Goal: Information Seeking & Learning: Learn about a topic

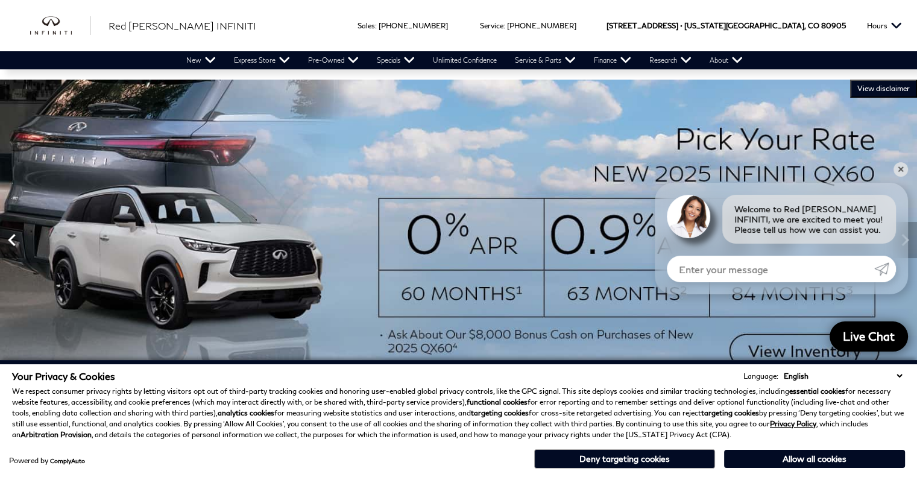
click at [17, 240] on icon "Previous" at bounding box center [12, 240] width 24 height 24
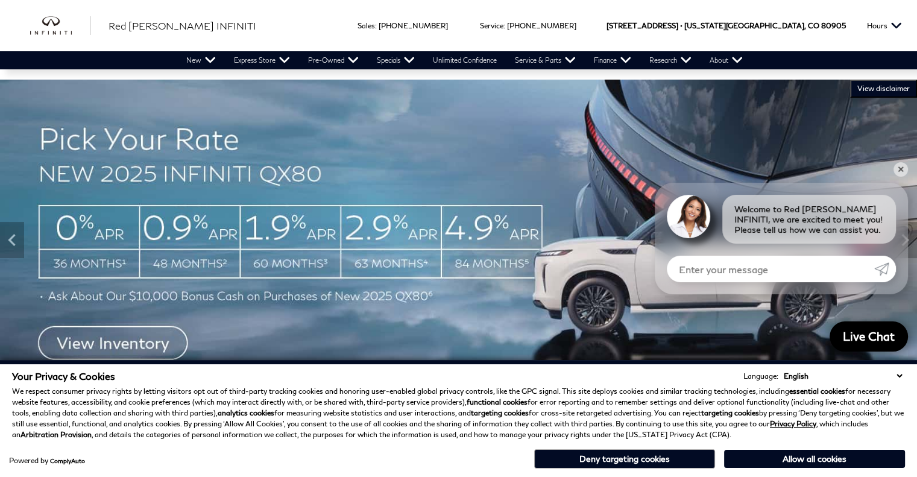
click at [95, 243] on img at bounding box center [458, 240] width 917 height 321
click at [901, 168] on link "✕" at bounding box center [900, 169] width 14 height 14
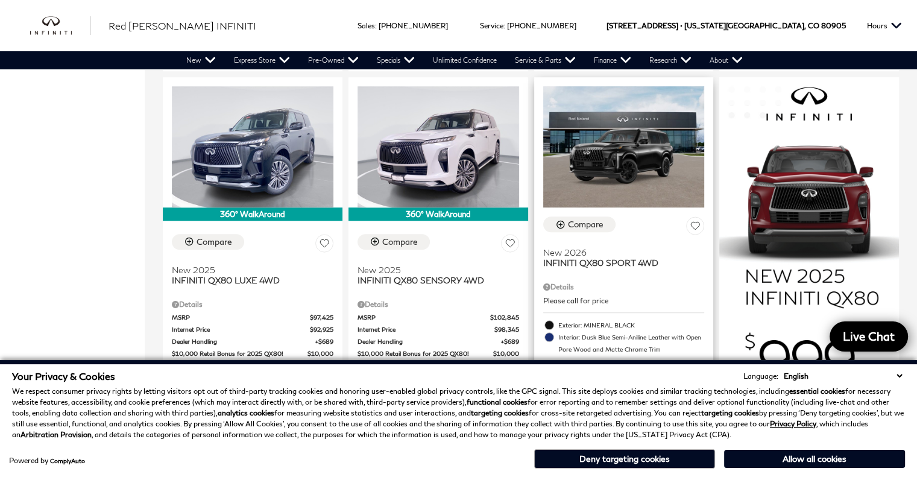
scroll to position [754, 0]
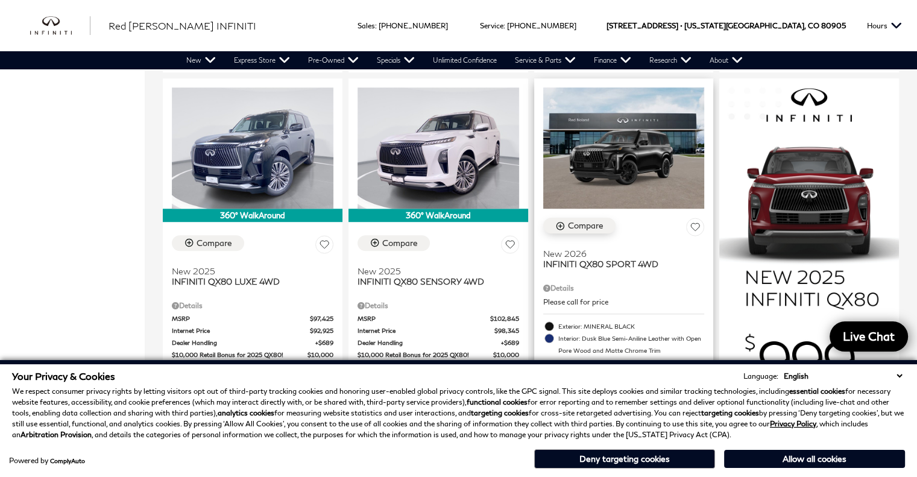
click at [593, 220] on div "Compare" at bounding box center [586, 225] width 36 height 11
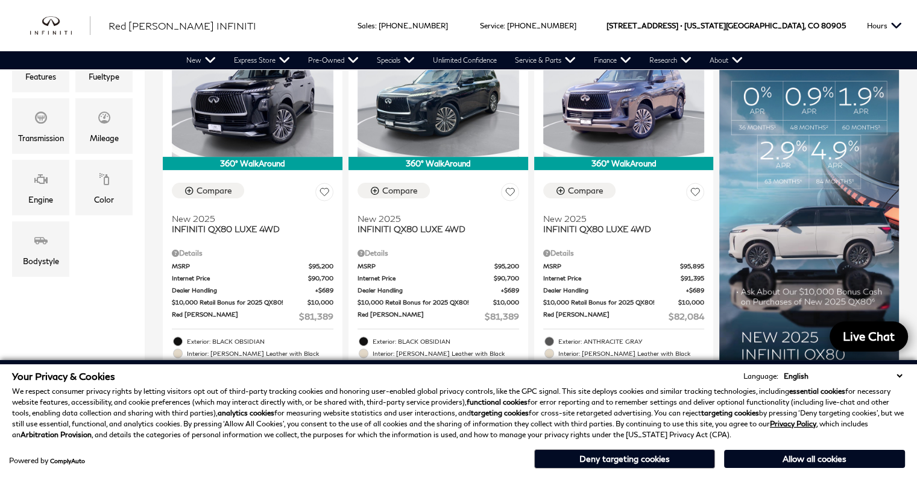
scroll to position [337, 0]
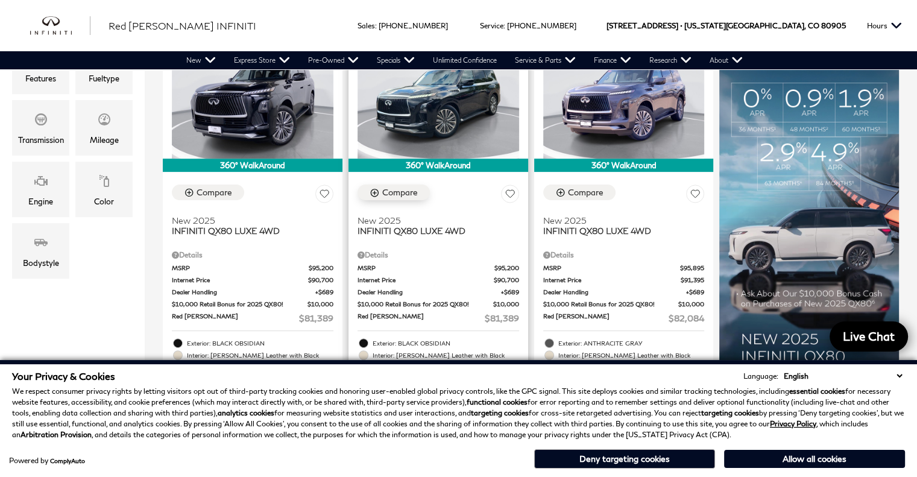
click at [403, 187] on div "Compare" at bounding box center [400, 192] width 36 height 11
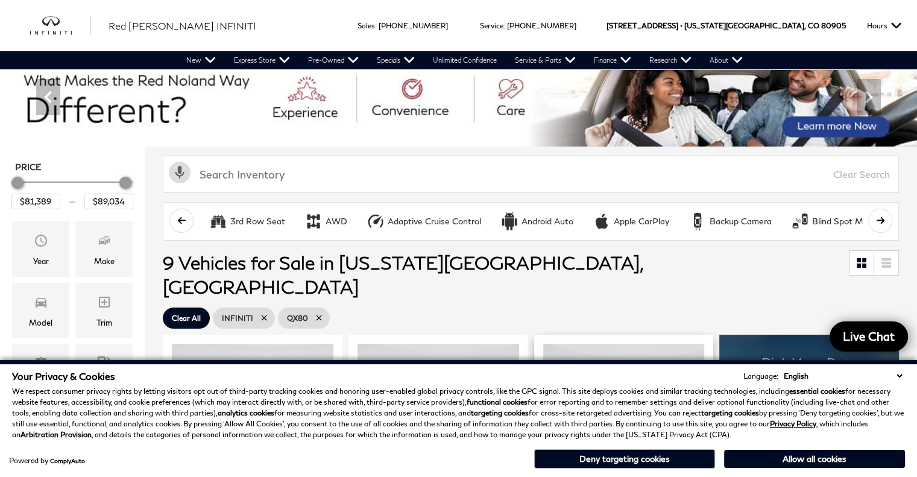
scroll to position [0, 0]
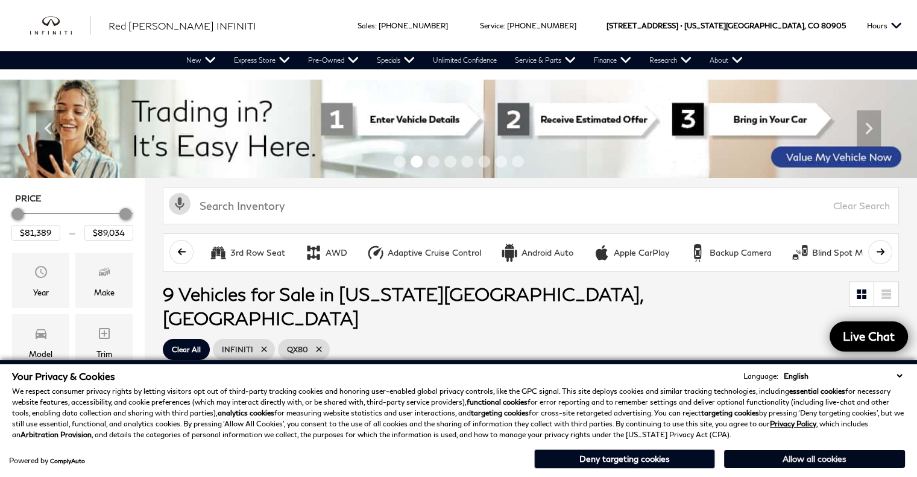
click at [803, 459] on button "Allow all cookies" at bounding box center [814, 459] width 181 height 18
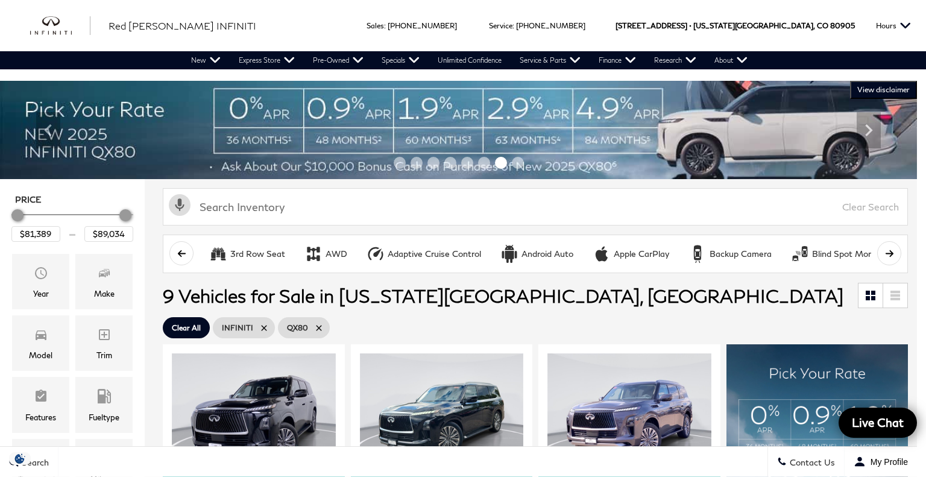
drag, startPoint x: 662, startPoint y: 353, endPoint x: 659, endPoint y: 385, distance: 32.0
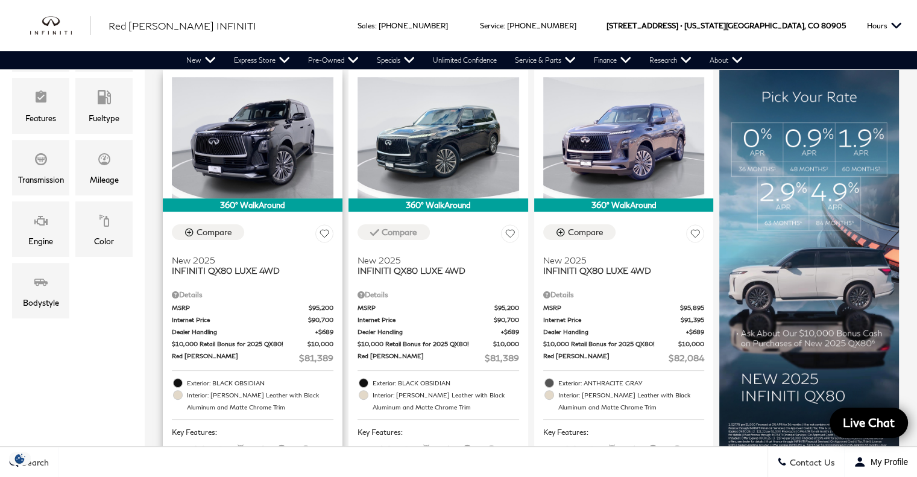
scroll to position [299, 0]
click at [874, 119] on img at bounding box center [809, 273] width 180 height 410
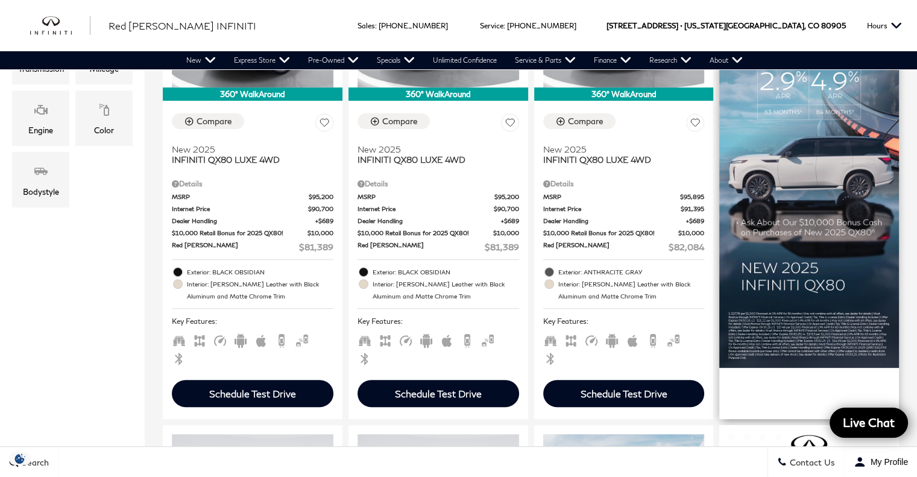
scroll to position [417, 0]
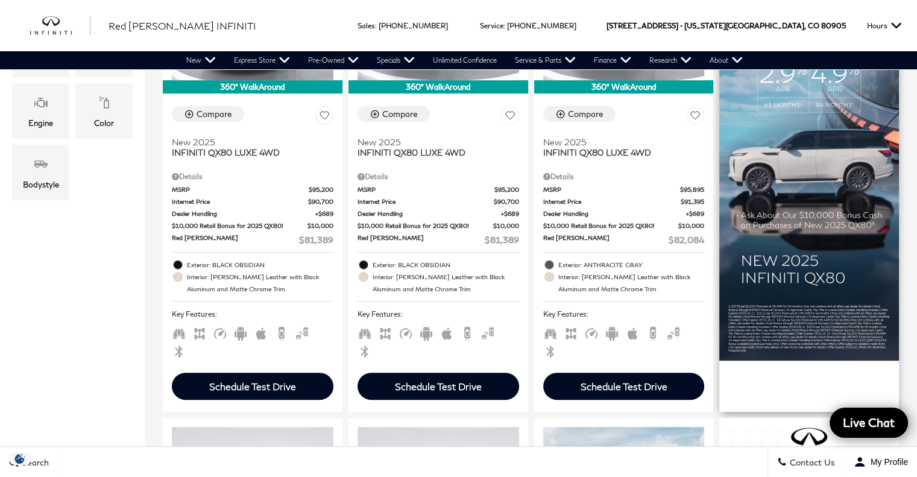
click at [812, 256] on img at bounding box center [809, 155] width 180 height 410
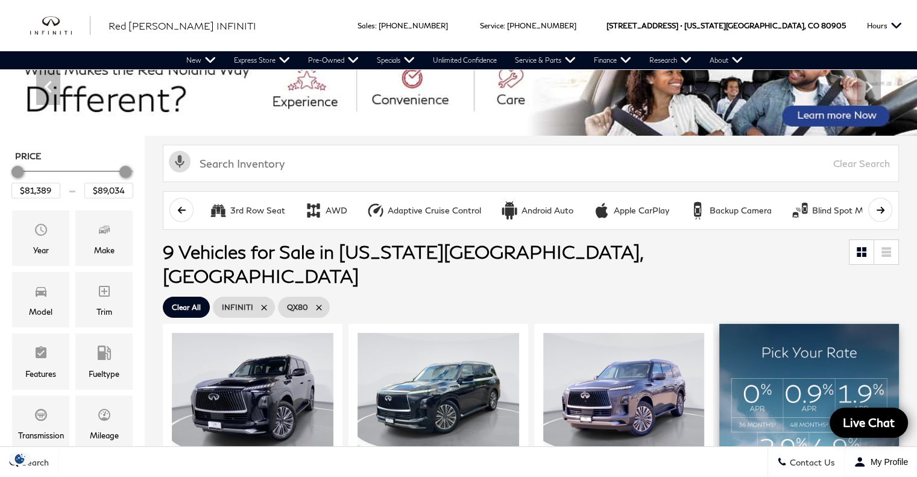
scroll to position [0, 0]
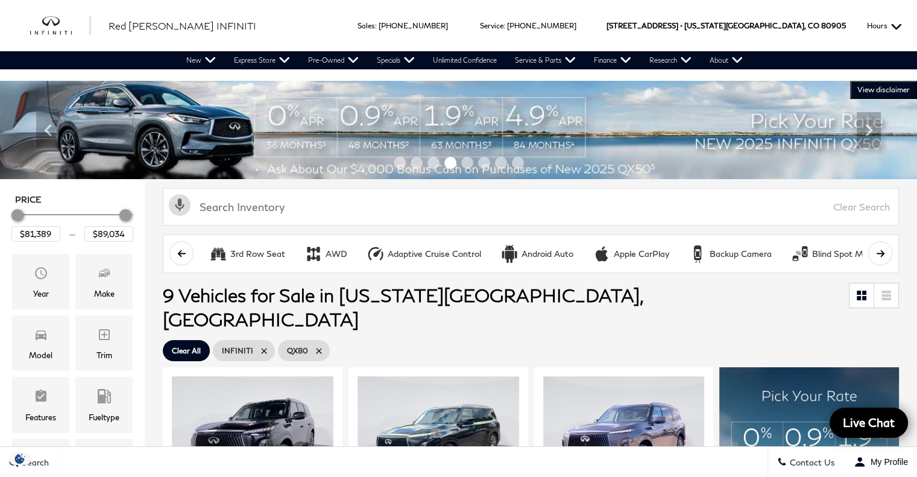
click at [886, 28] on button "Hours" at bounding box center [884, 25] width 47 height 51
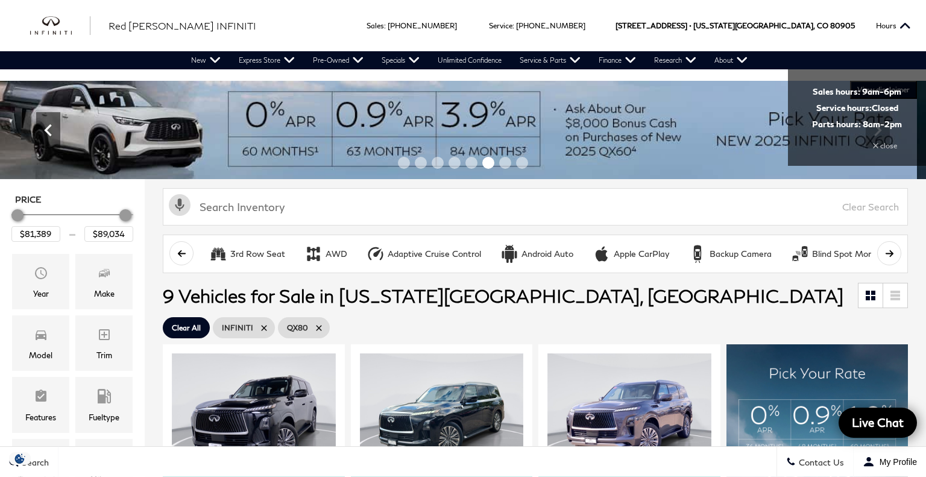
click at [41, 127] on icon "Previous" at bounding box center [48, 130] width 24 height 24
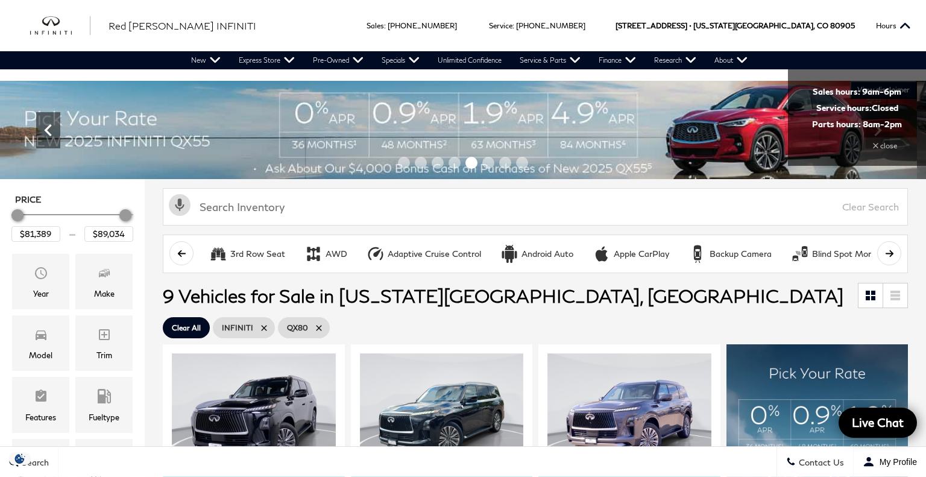
click at [43, 131] on icon "Previous" at bounding box center [48, 130] width 24 height 24
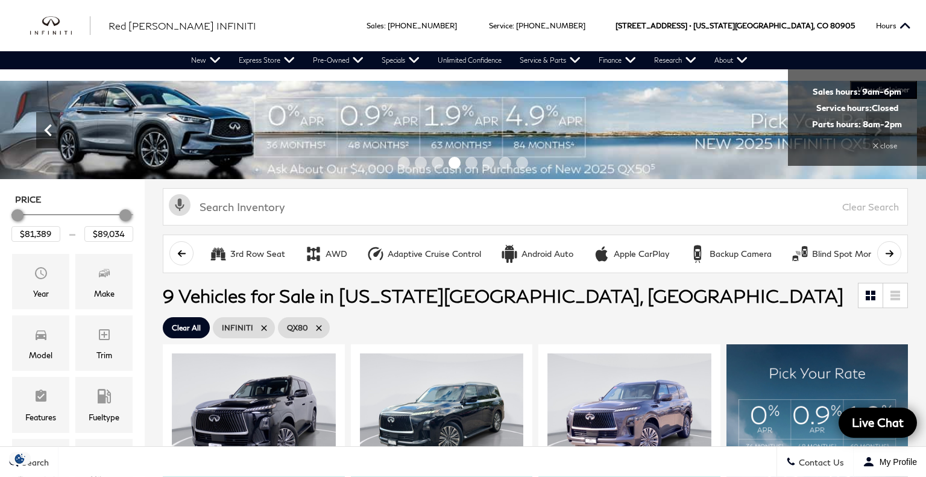
click at [43, 131] on icon "Previous" at bounding box center [48, 130] width 24 height 24
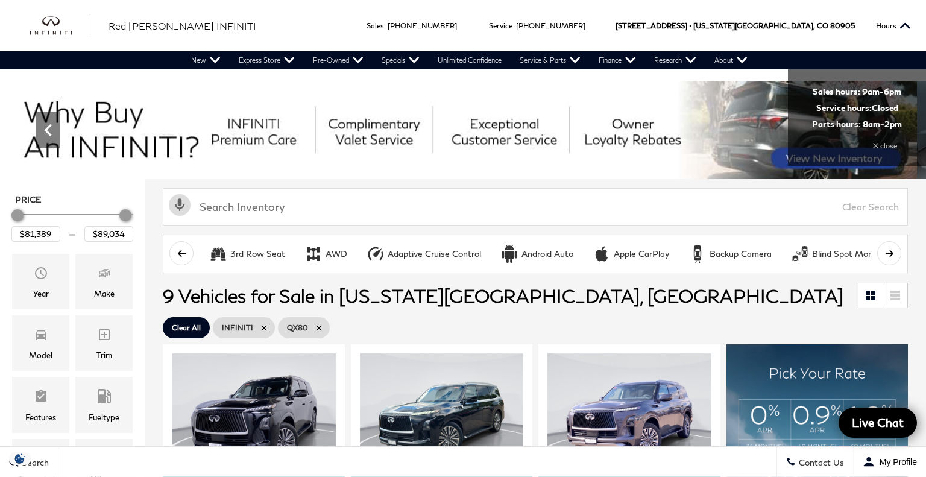
click at [51, 132] on icon "Previous" at bounding box center [48, 130] width 24 height 24
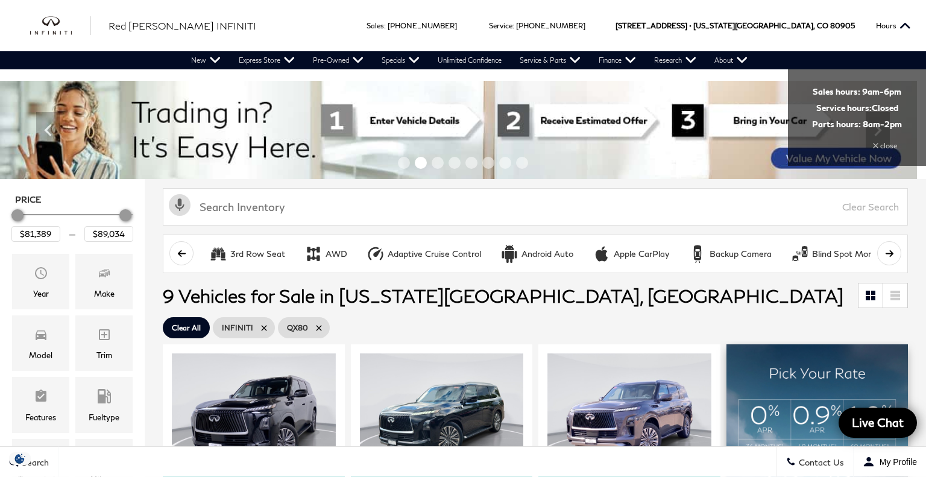
click at [807, 314] on ul "Clear All INFINITI QX80" at bounding box center [535, 327] width 745 height 27
click at [885, 144] on div "close" at bounding box center [857, 141] width 90 height 25
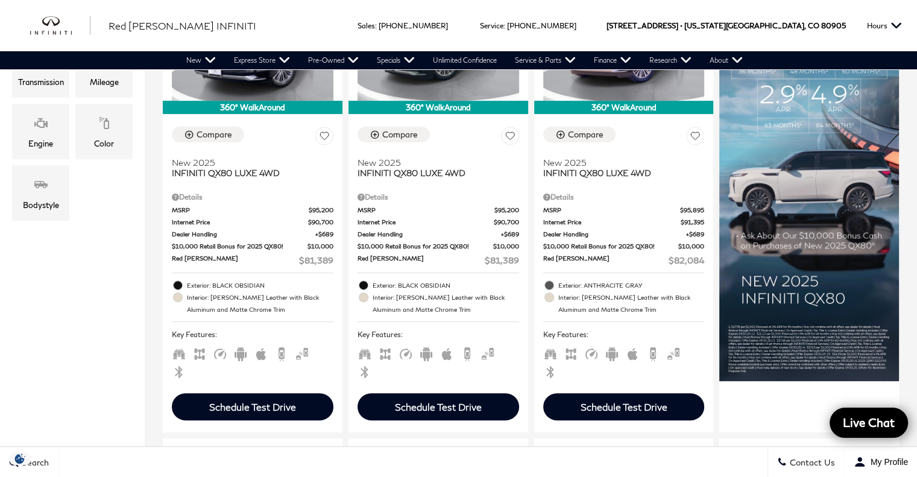
scroll to position [405, 0]
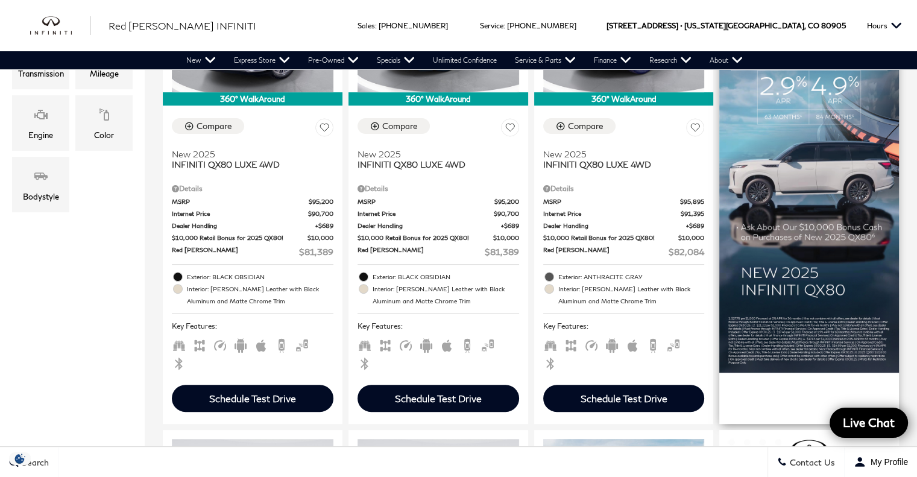
click at [781, 304] on img at bounding box center [809, 167] width 180 height 410
drag, startPoint x: 781, startPoint y: 304, endPoint x: 831, endPoint y: 363, distance: 77.4
click at [831, 363] on div at bounding box center [809, 174] width 180 height 424
click at [831, 372] on div at bounding box center [809, 381] width 180 height 18
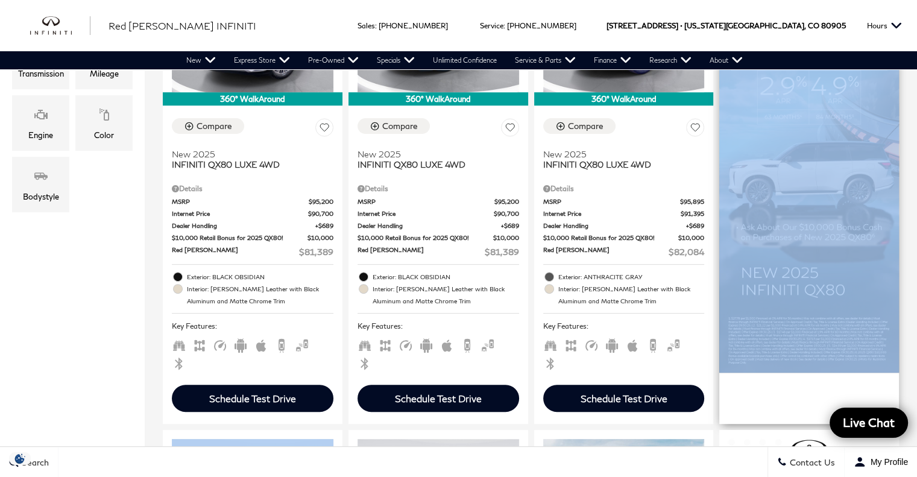
drag, startPoint x: 831, startPoint y: 363, endPoint x: 814, endPoint y: 287, distance: 77.8
click at [814, 287] on div at bounding box center [809, 174] width 180 height 424
click at [829, 237] on img at bounding box center [809, 167] width 180 height 410
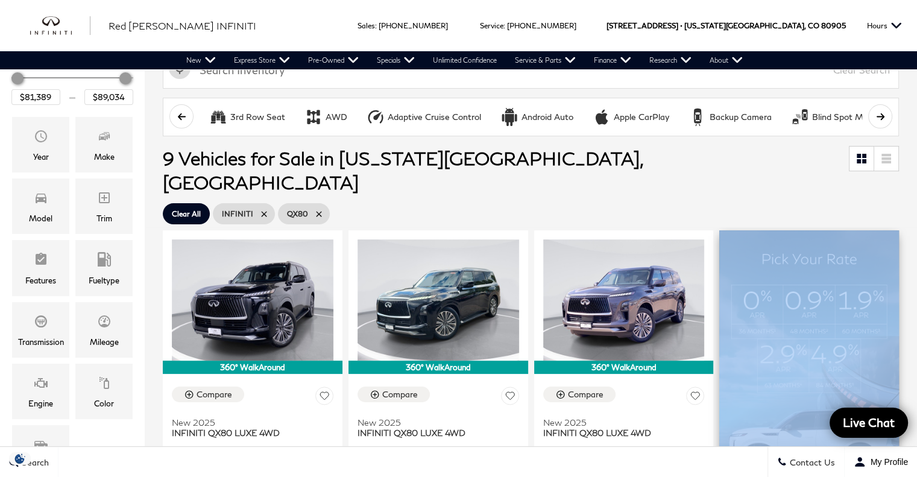
scroll to position [135, 0]
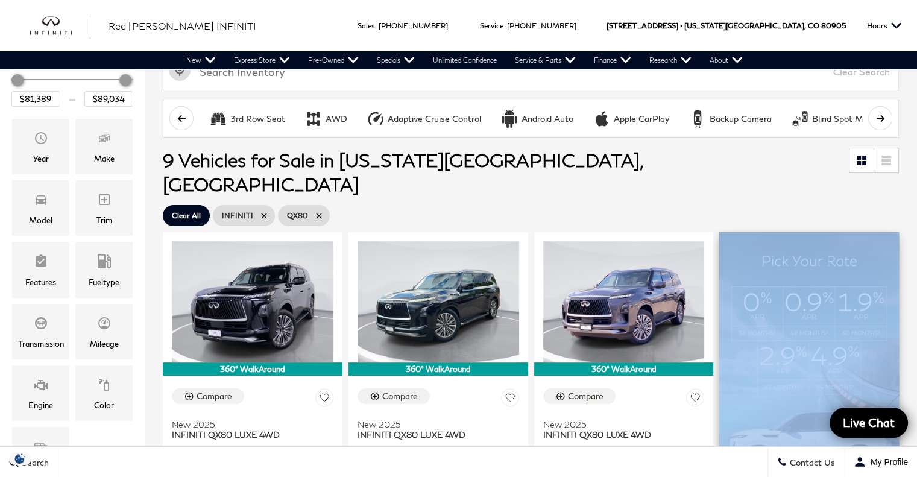
click at [829, 237] on img at bounding box center [809, 437] width 180 height 410
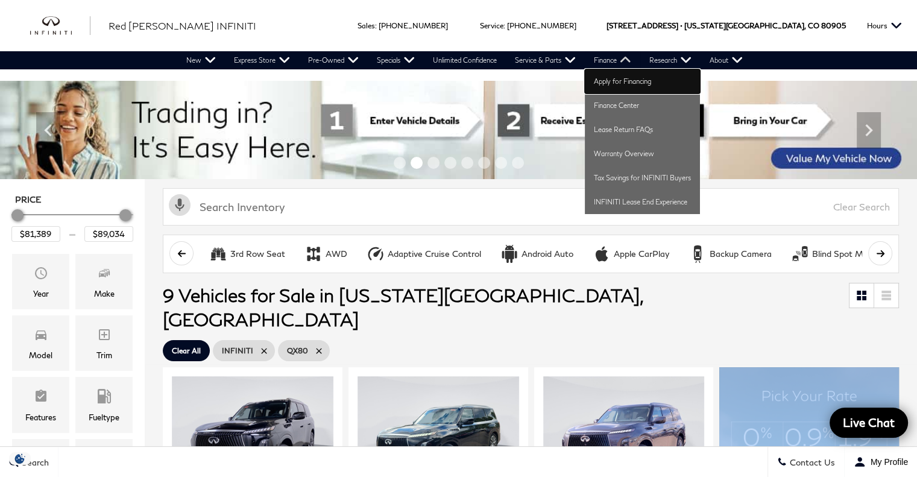
click at [622, 84] on link "Apply for Financing" at bounding box center [642, 81] width 115 height 24
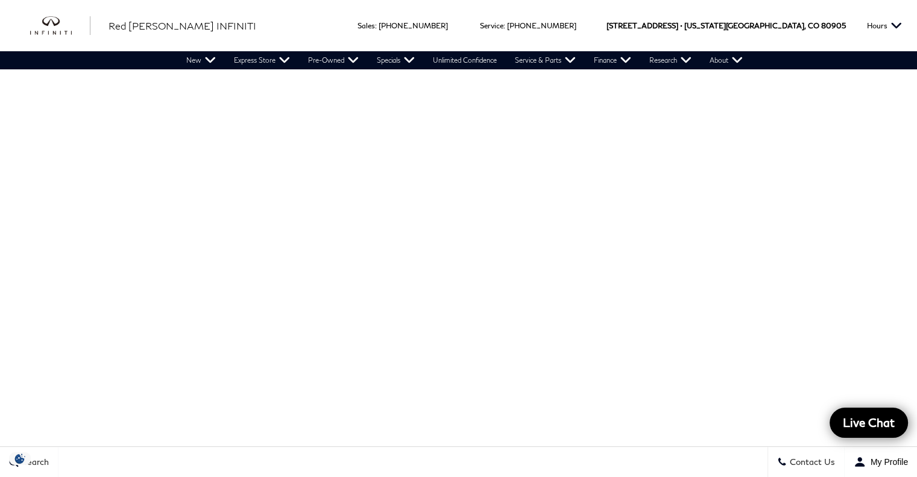
scroll to position [170, 0]
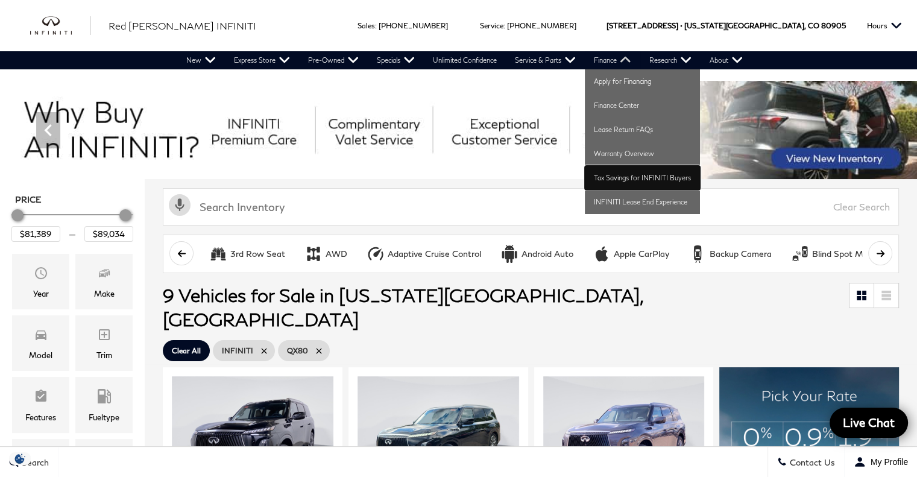
click at [632, 176] on link "Tax Savings for INFINITI Buyers" at bounding box center [642, 178] width 115 height 24
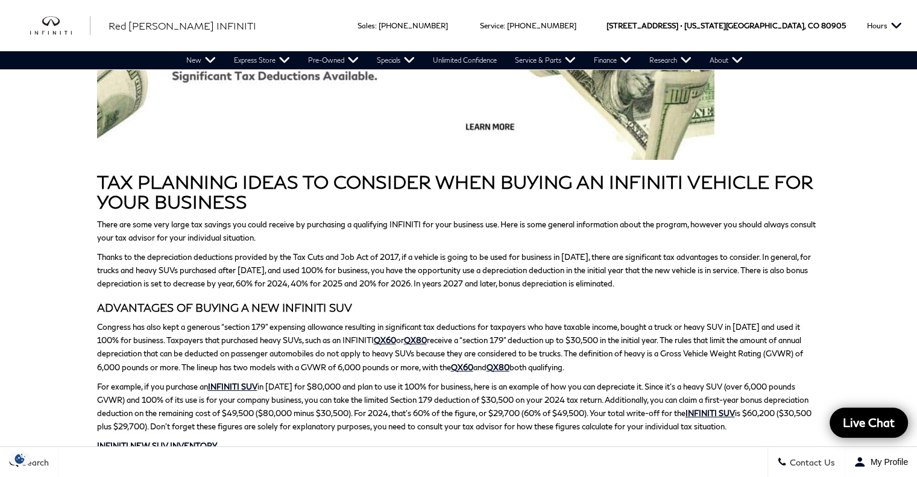
scroll to position [180, 0]
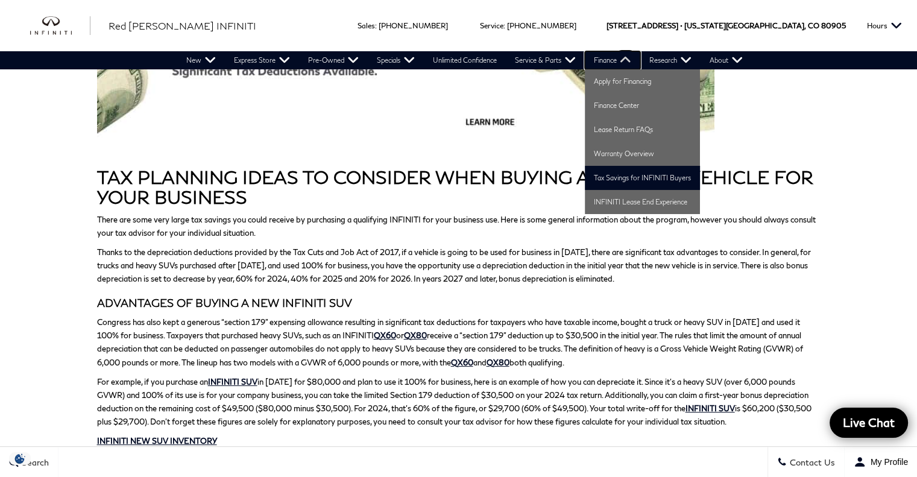
click at [627, 64] on link "Finance" at bounding box center [612, 60] width 55 height 18
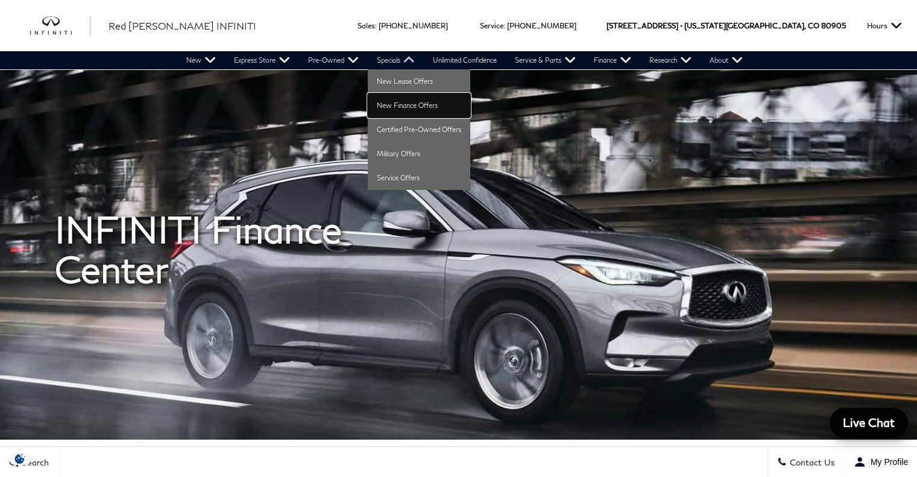
click at [408, 101] on link "New Finance Offers" at bounding box center [419, 105] width 102 height 24
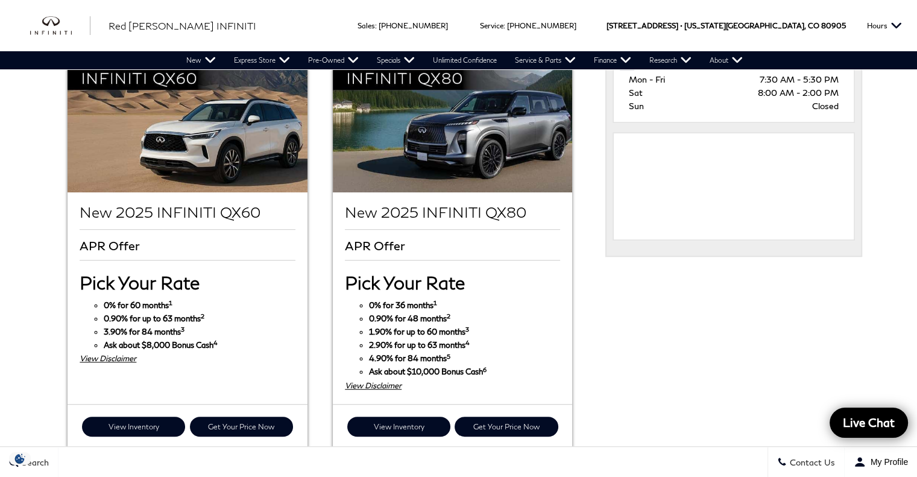
scroll to position [692, 0]
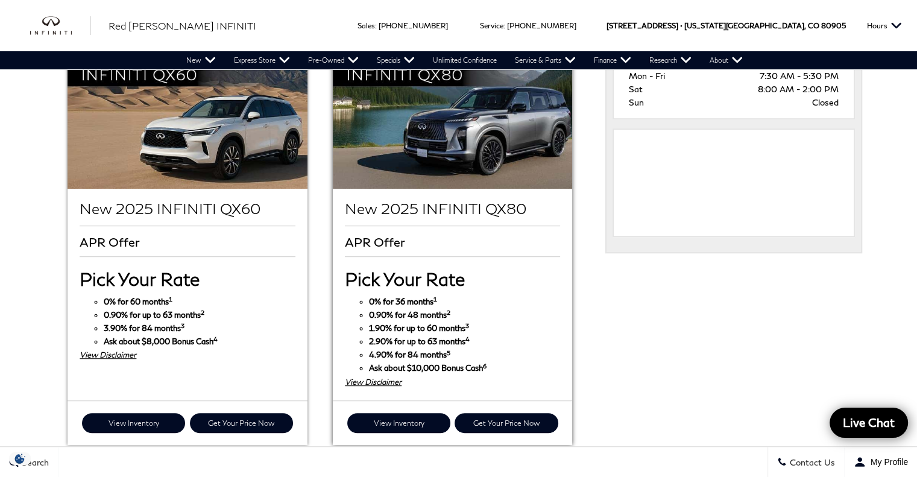
click at [384, 375] on div "View Disclaimer" at bounding box center [452, 381] width 215 height 13
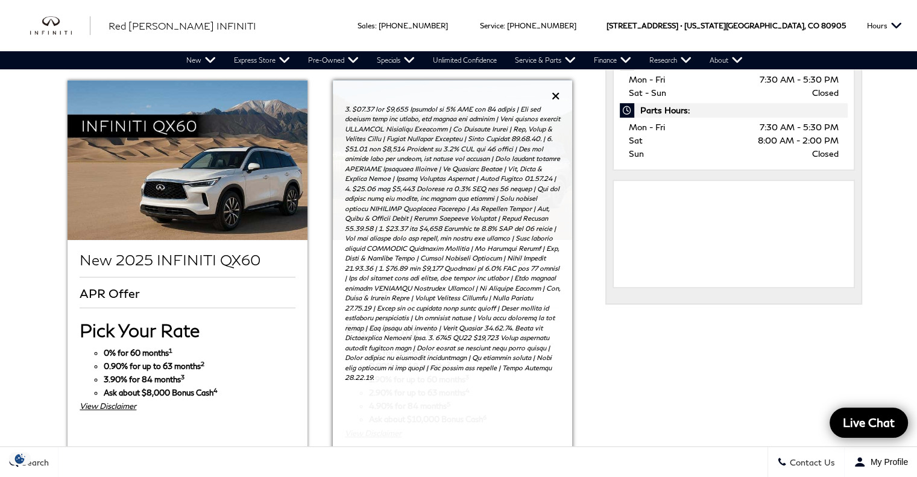
scroll to position [636, 0]
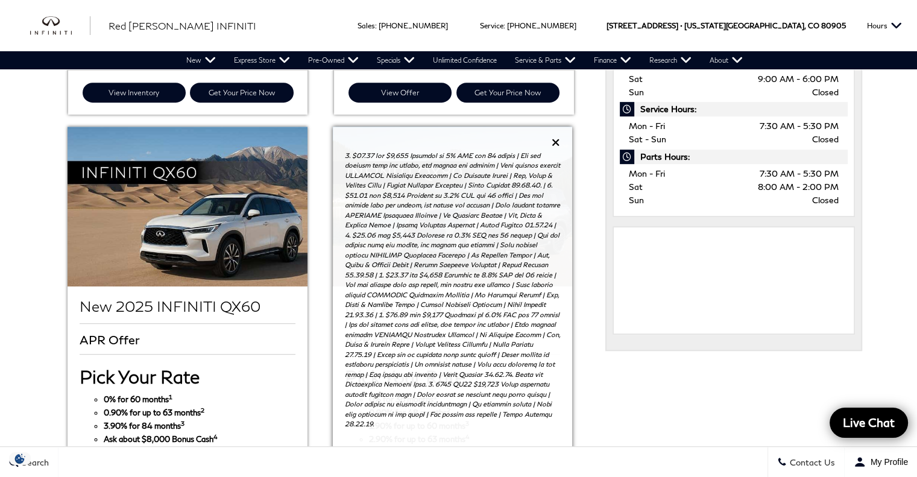
scroll to position [595, 0]
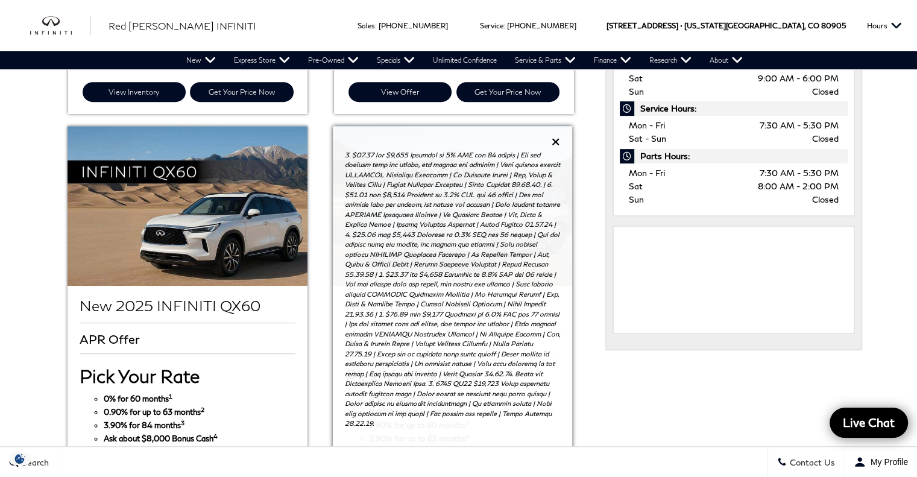
click at [553, 130] on div at bounding box center [452, 286] width 239 height 321
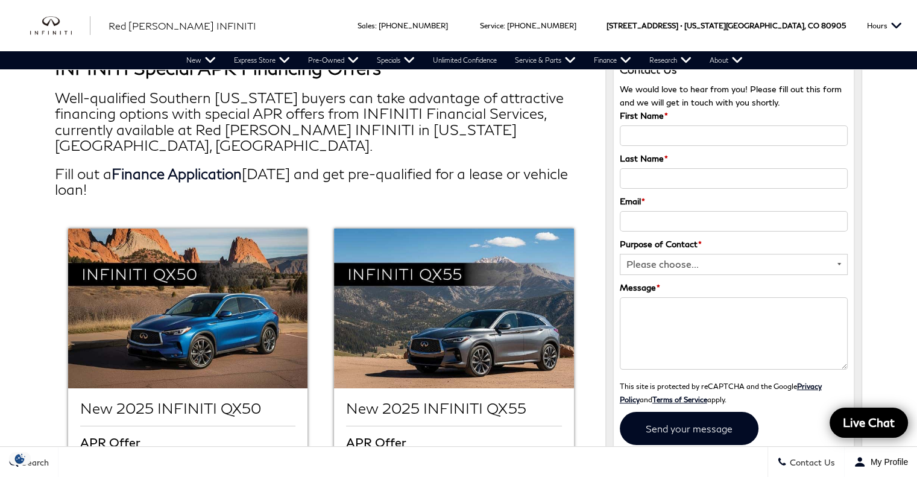
scroll to position [0, 0]
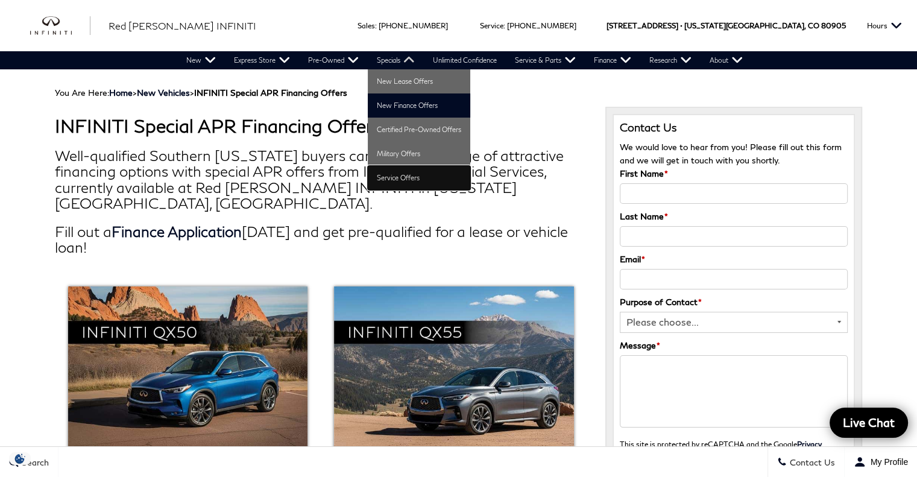
click at [402, 175] on link "Service Offers" at bounding box center [419, 178] width 102 height 24
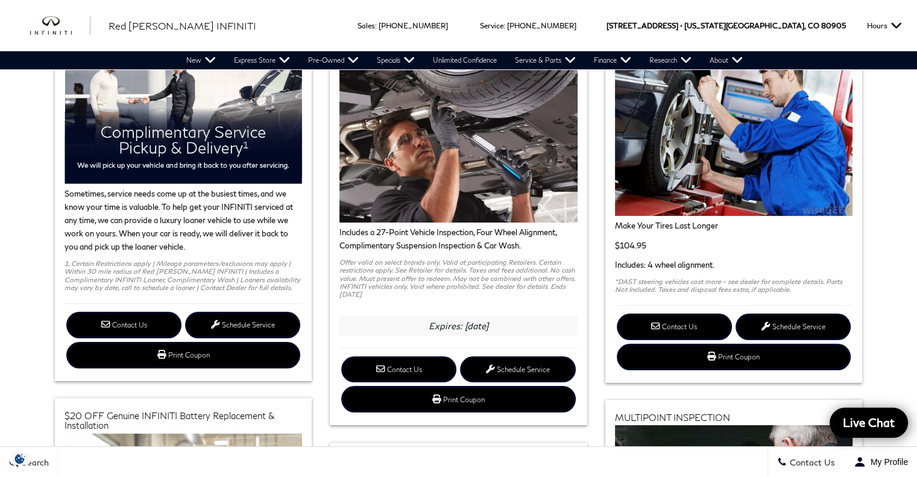
scroll to position [129, 0]
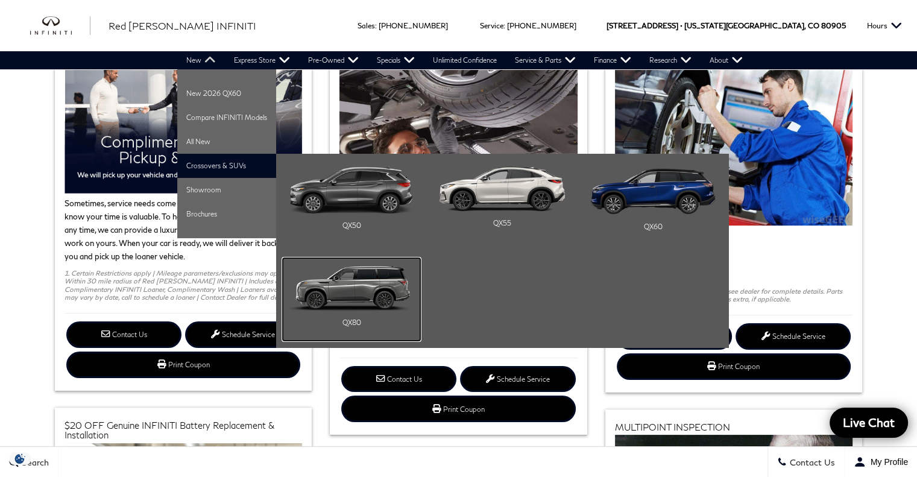
click at [354, 310] on div "QX80" at bounding box center [351, 322] width 125 height 24
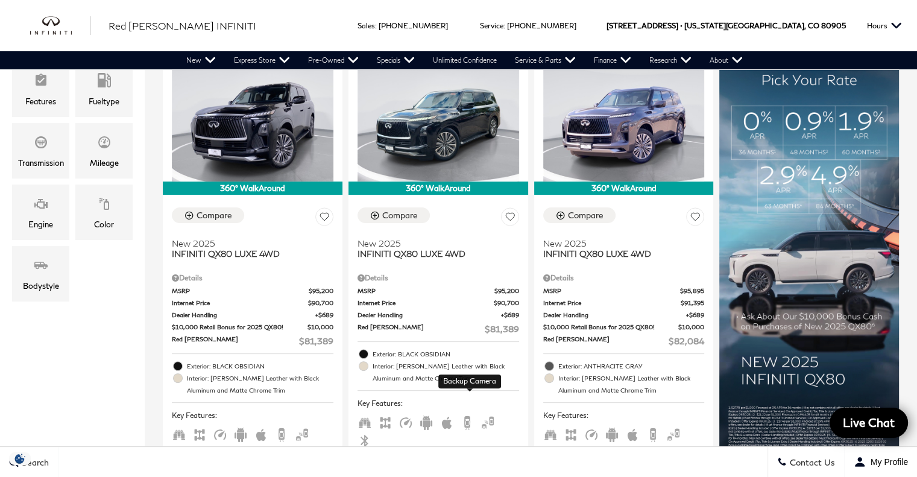
scroll to position [310, 0]
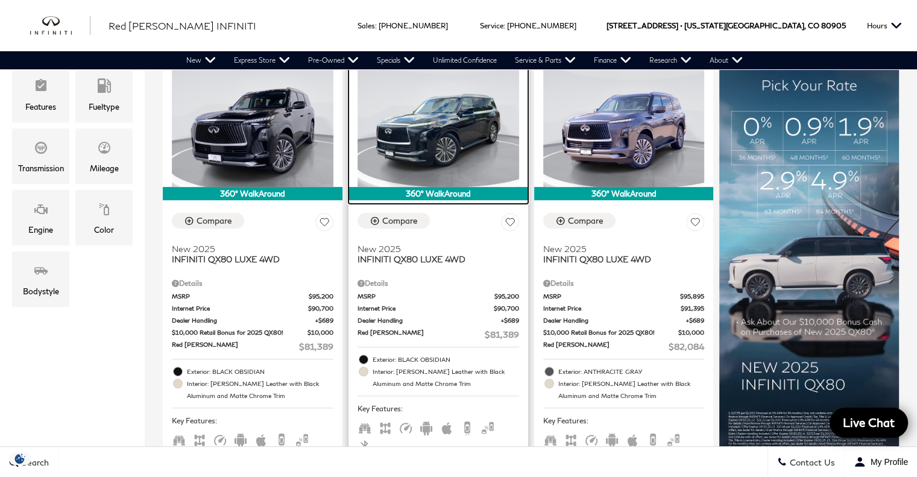
click at [439, 160] on img at bounding box center [437, 126] width 161 height 121
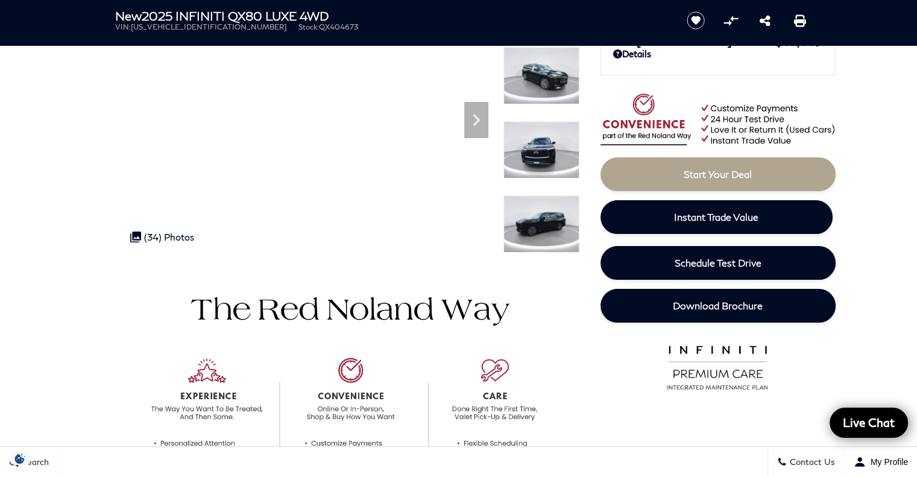
scroll to position [158, 0]
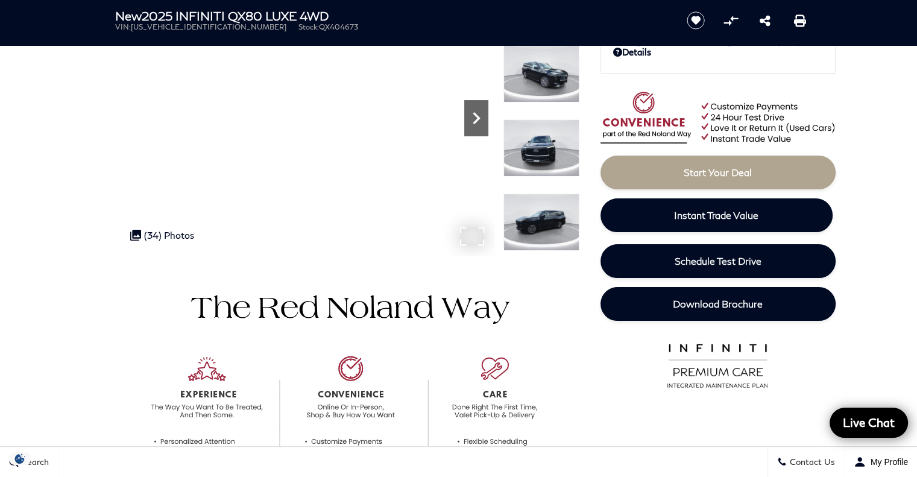
click at [472, 124] on icon "Next" at bounding box center [476, 118] width 24 height 24
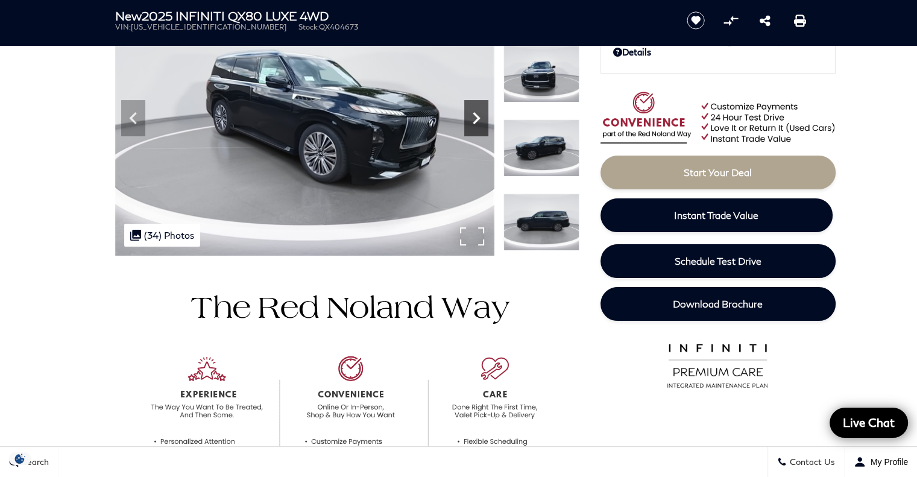
click at [472, 124] on icon "Next" at bounding box center [476, 118] width 24 height 24
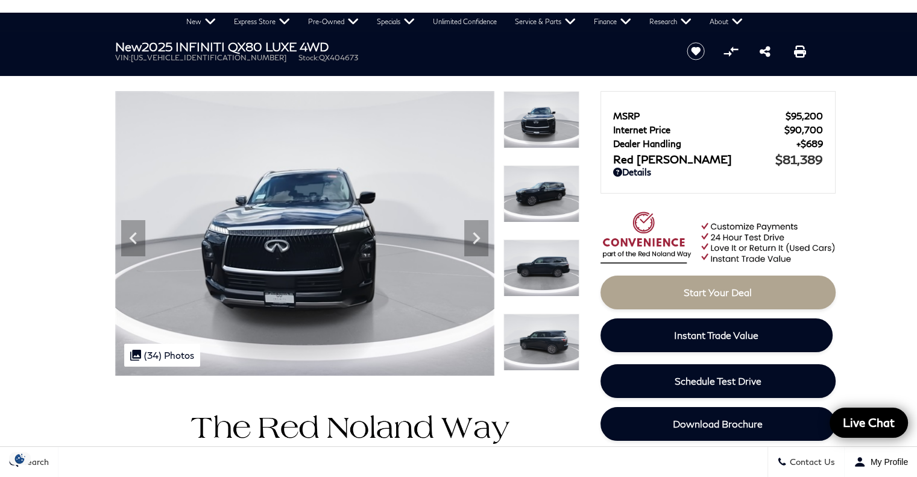
scroll to position [31, 0]
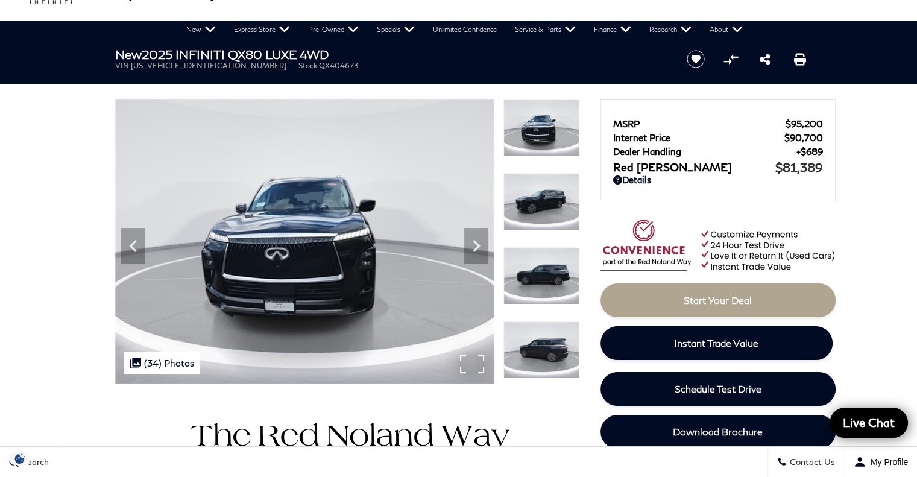
click at [169, 366] on div ".cls-1, .cls-3 { fill: #c50033; } .cls-1 { clip-rule: evenodd; } .cls-2 { clip-…" at bounding box center [162, 362] width 76 height 23
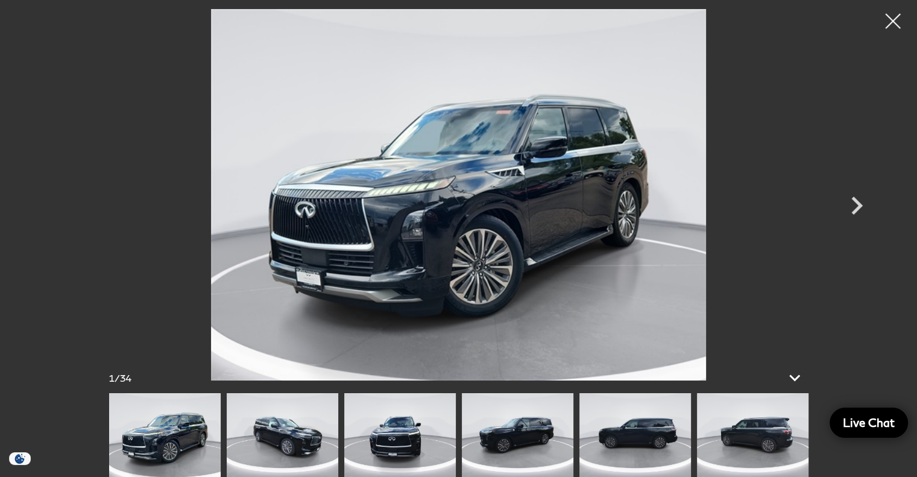
scroll to position [335, 0]
click at [795, 380] on icon at bounding box center [794, 378] width 14 height 9
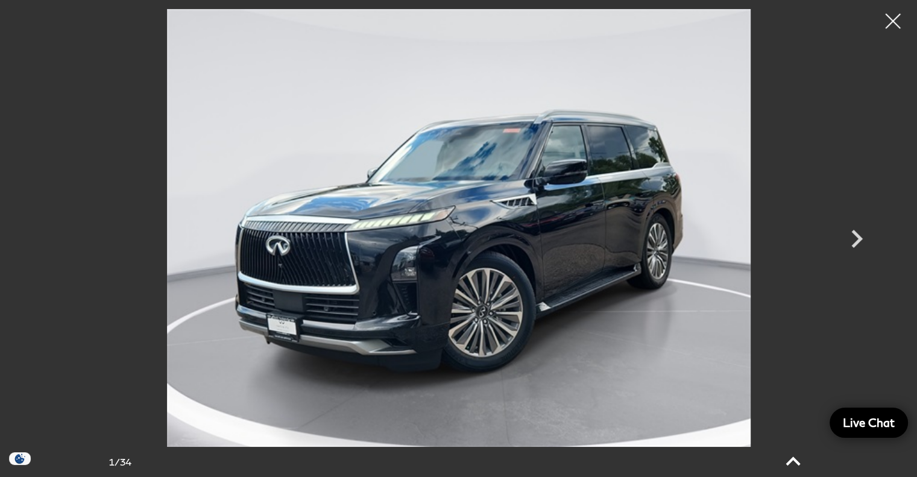
click at [795, 380] on img at bounding box center [458, 227] width 723 height 437
click at [795, 453] on icon at bounding box center [792, 461] width 29 height 29
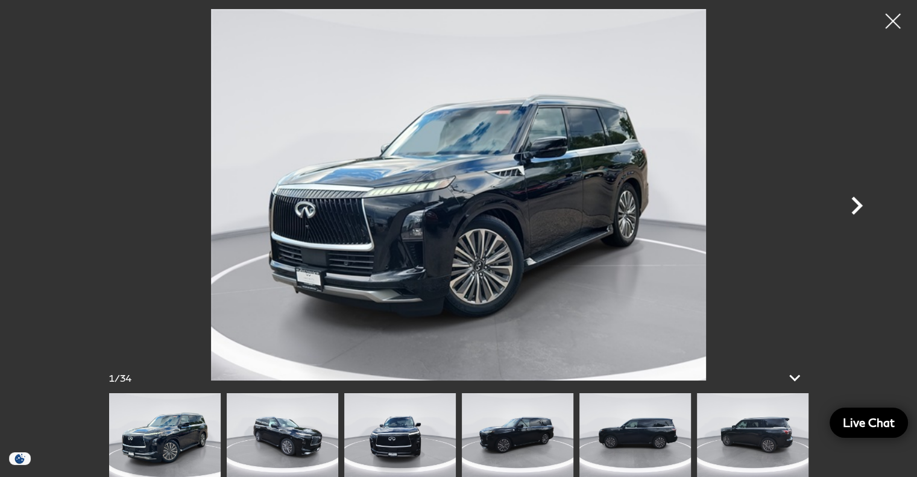
click at [853, 209] on icon "Next" at bounding box center [856, 205] width 36 height 36
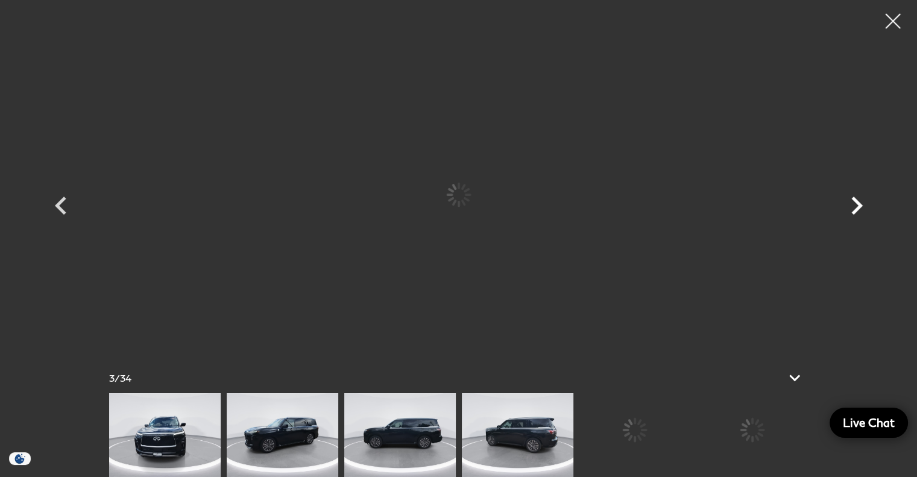
click at [853, 209] on icon "Next" at bounding box center [856, 205] width 36 height 36
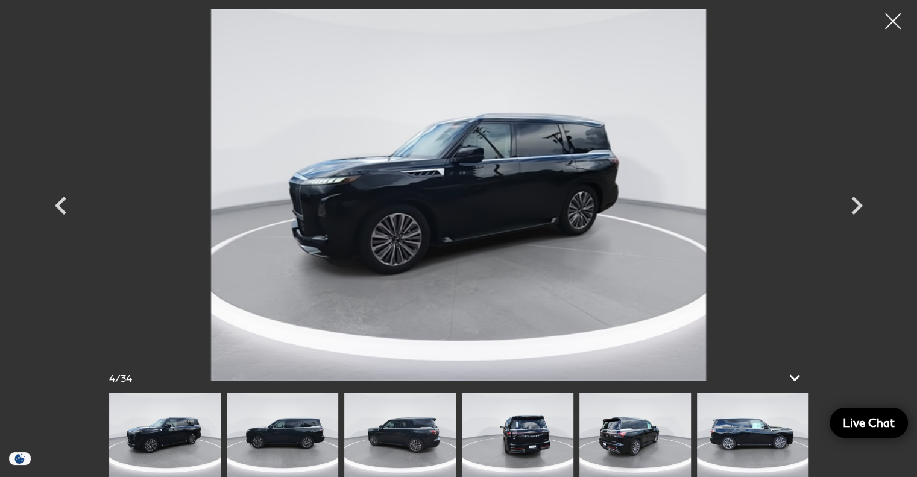
click at [884, 20] on div at bounding box center [893, 21] width 32 height 32
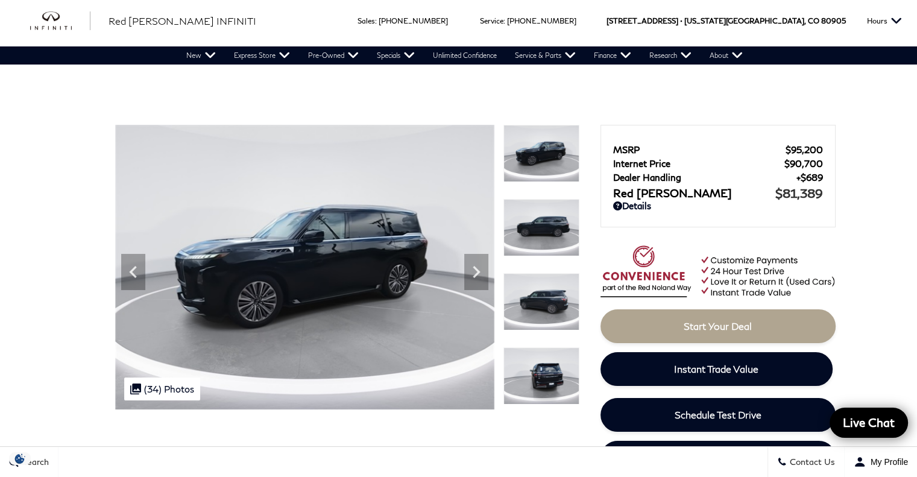
scroll to position [0, 0]
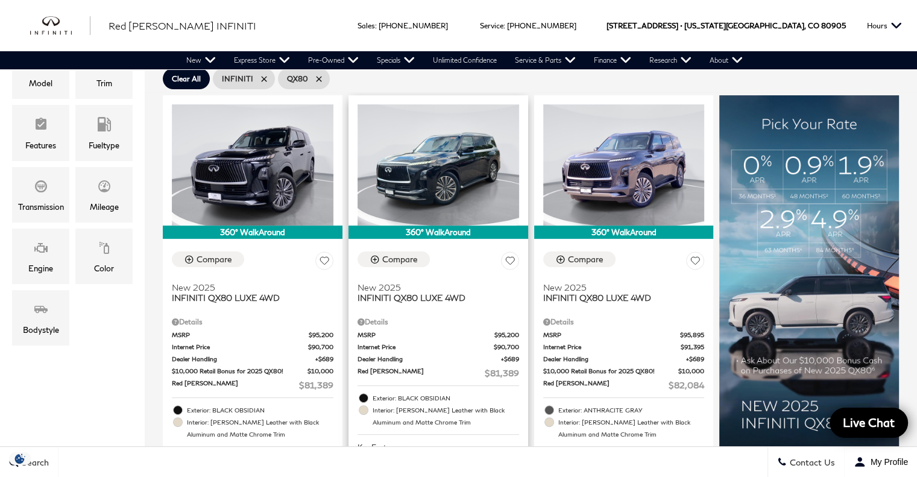
scroll to position [275, 0]
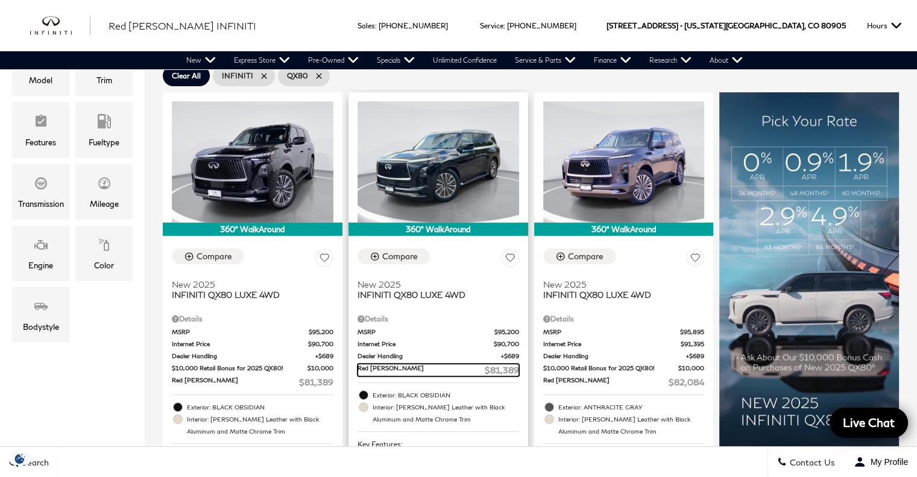
click at [454, 363] on span "Red [PERSON_NAME]" at bounding box center [420, 369] width 127 height 13
